Goal: Navigation & Orientation: Find specific page/section

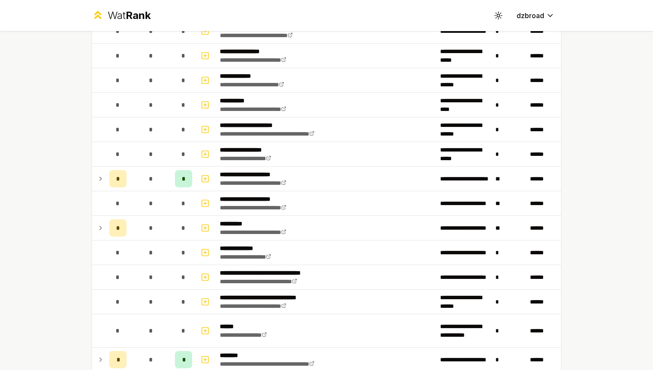
scroll to position [1111, 0]
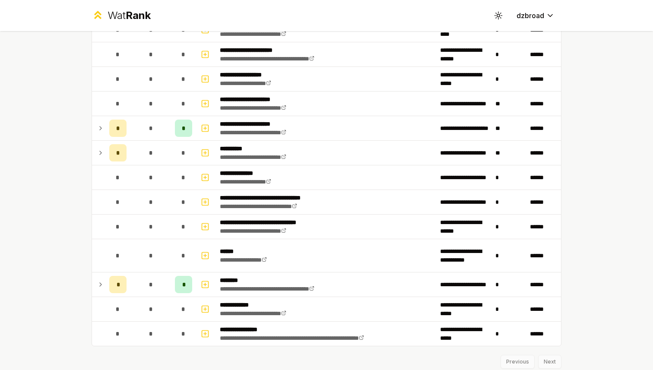
scroll to position [1111, 0]
